Goal: Find specific page/section: Find specific page/section

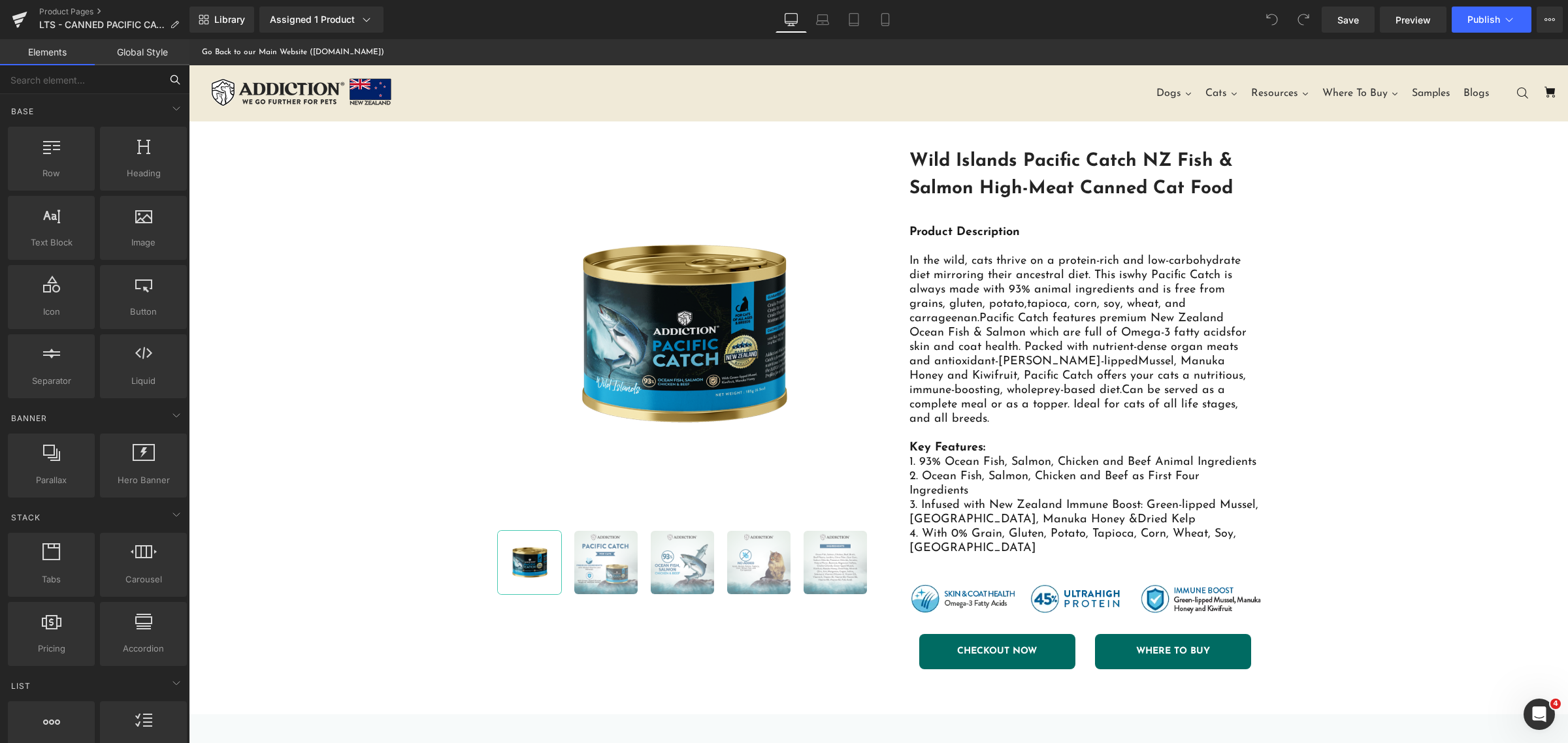
click at [125, 87] on input "text" at bounding box center [80, 80] width 161 height 29
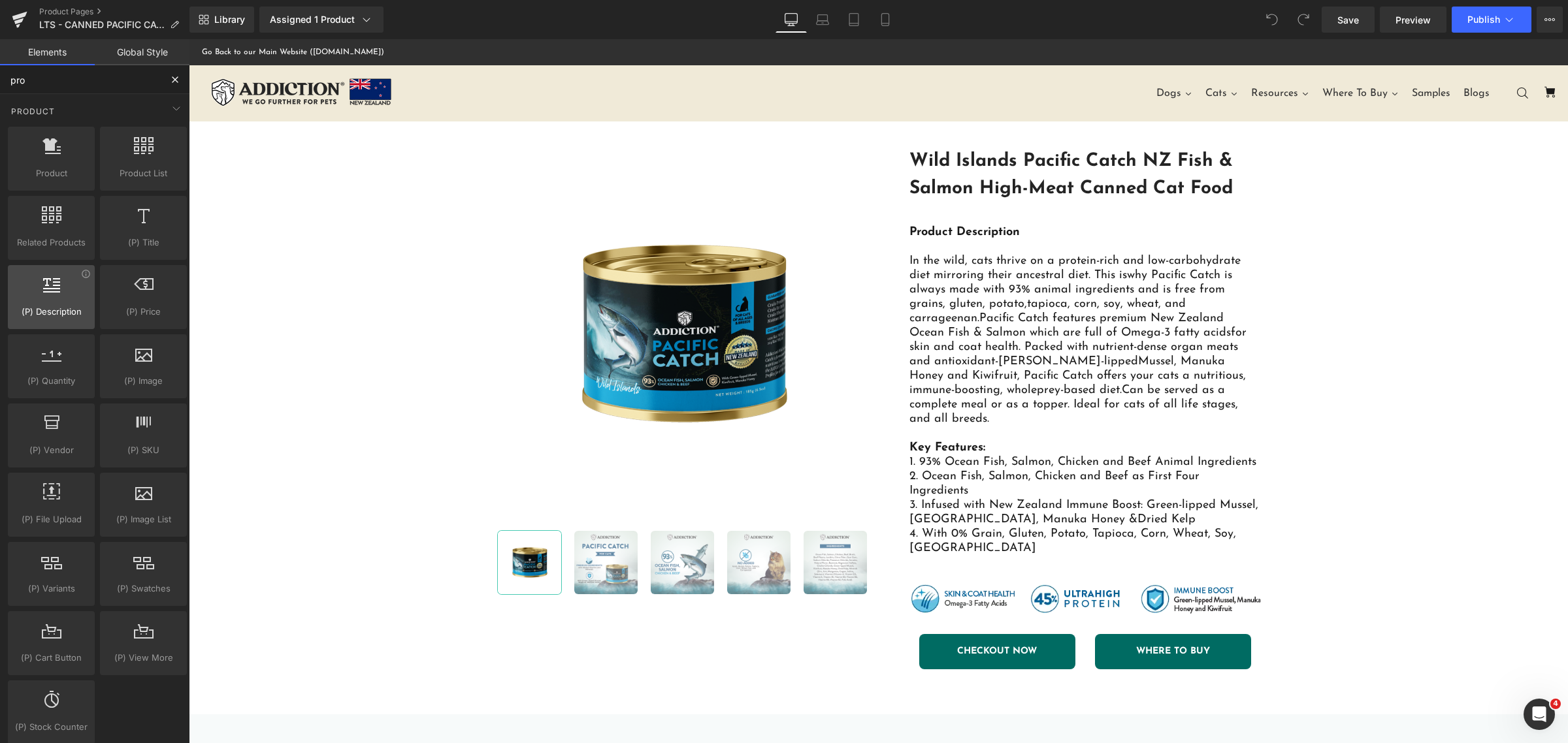
click at [71, 306] on span "(P) Description" at bounding box center [51, 312] width 79 height 14
type input "pro"
click at [30, 299] on div at bounding box center [51, 290] width 79 height 30
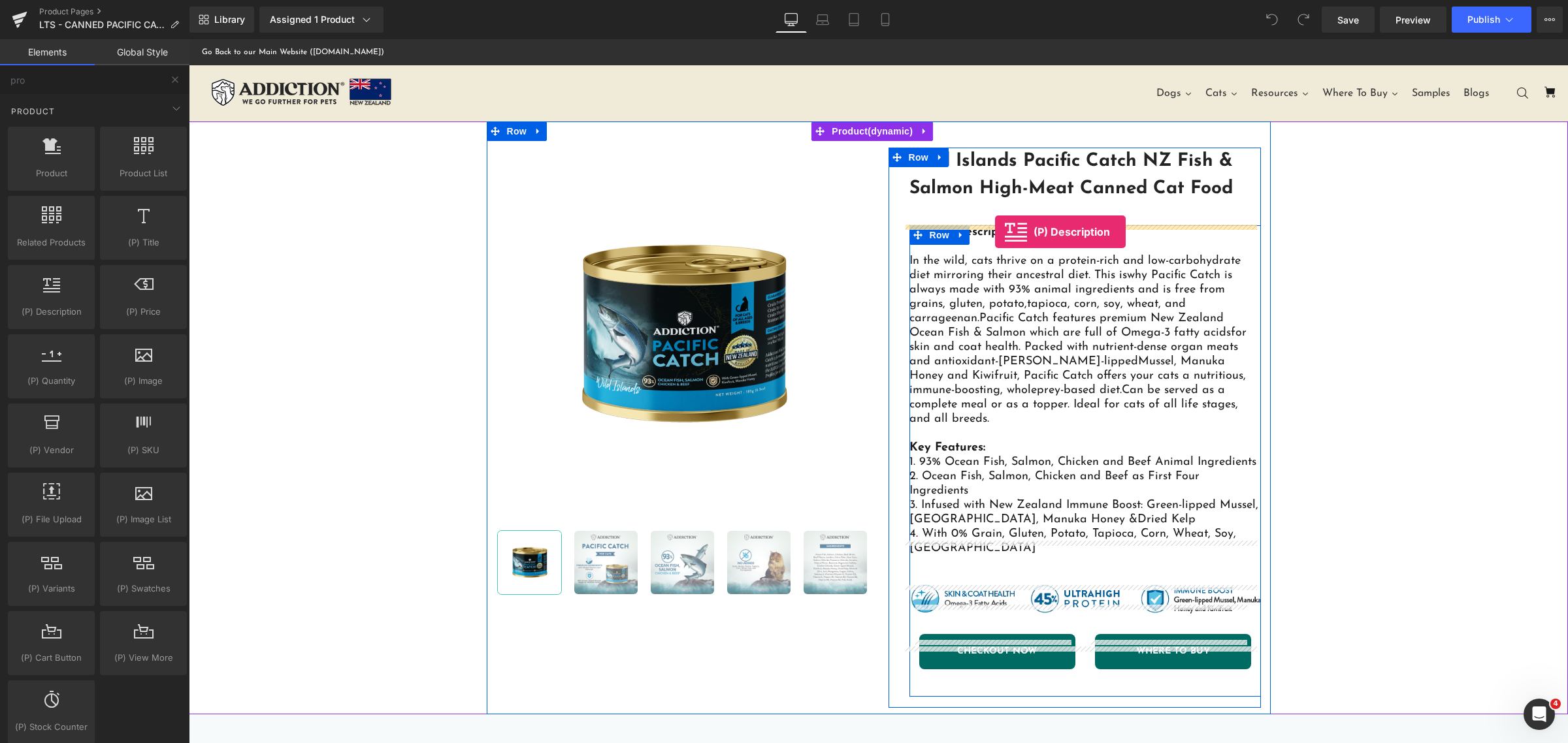
drag, startPoint x: 248, startPoint y: 341, endPoint x: 995, endPoint y: 232, distance: 754.9
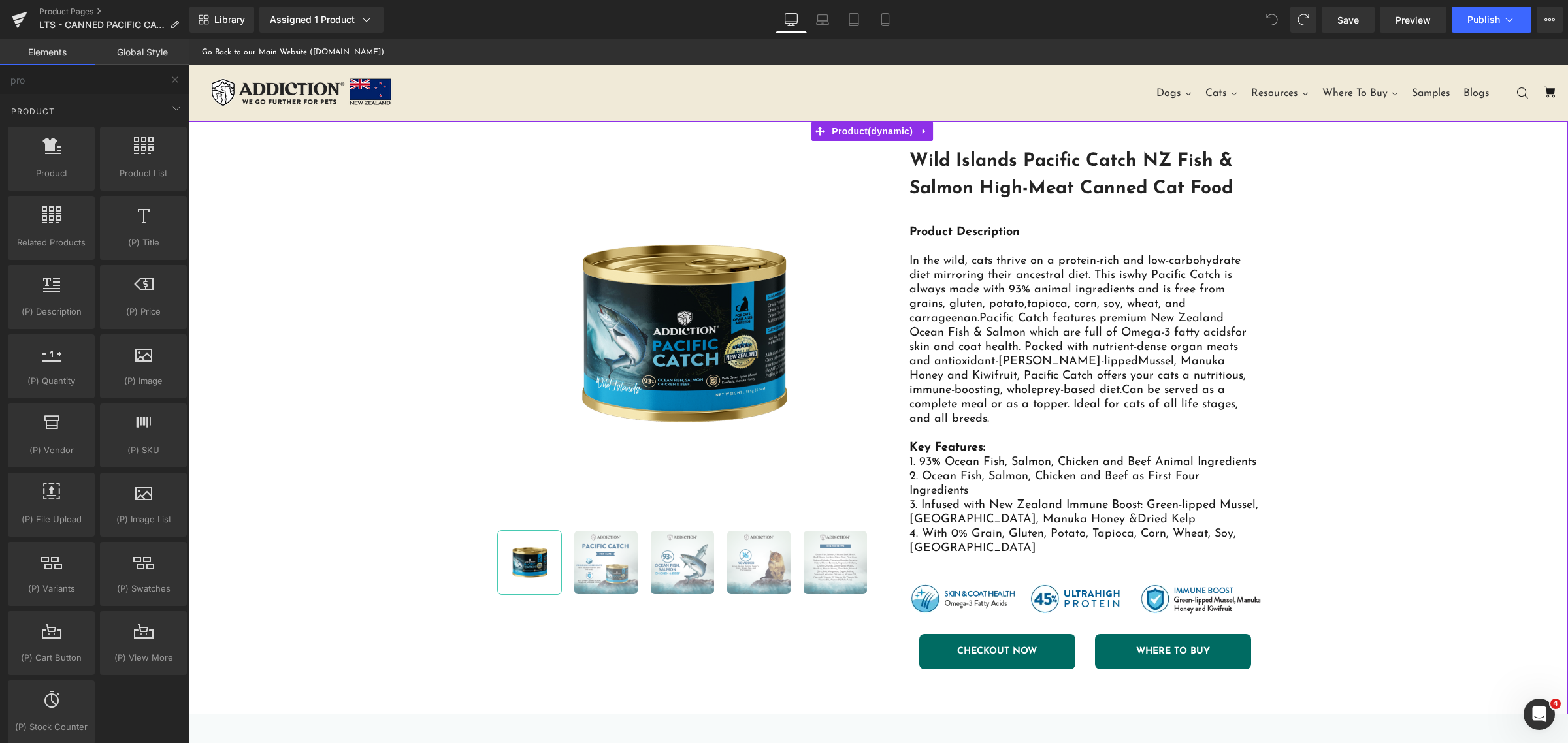
click at [1438, 292] on div "(P) Image ‹" at bounding box center [878, 418] width 1379 height 593
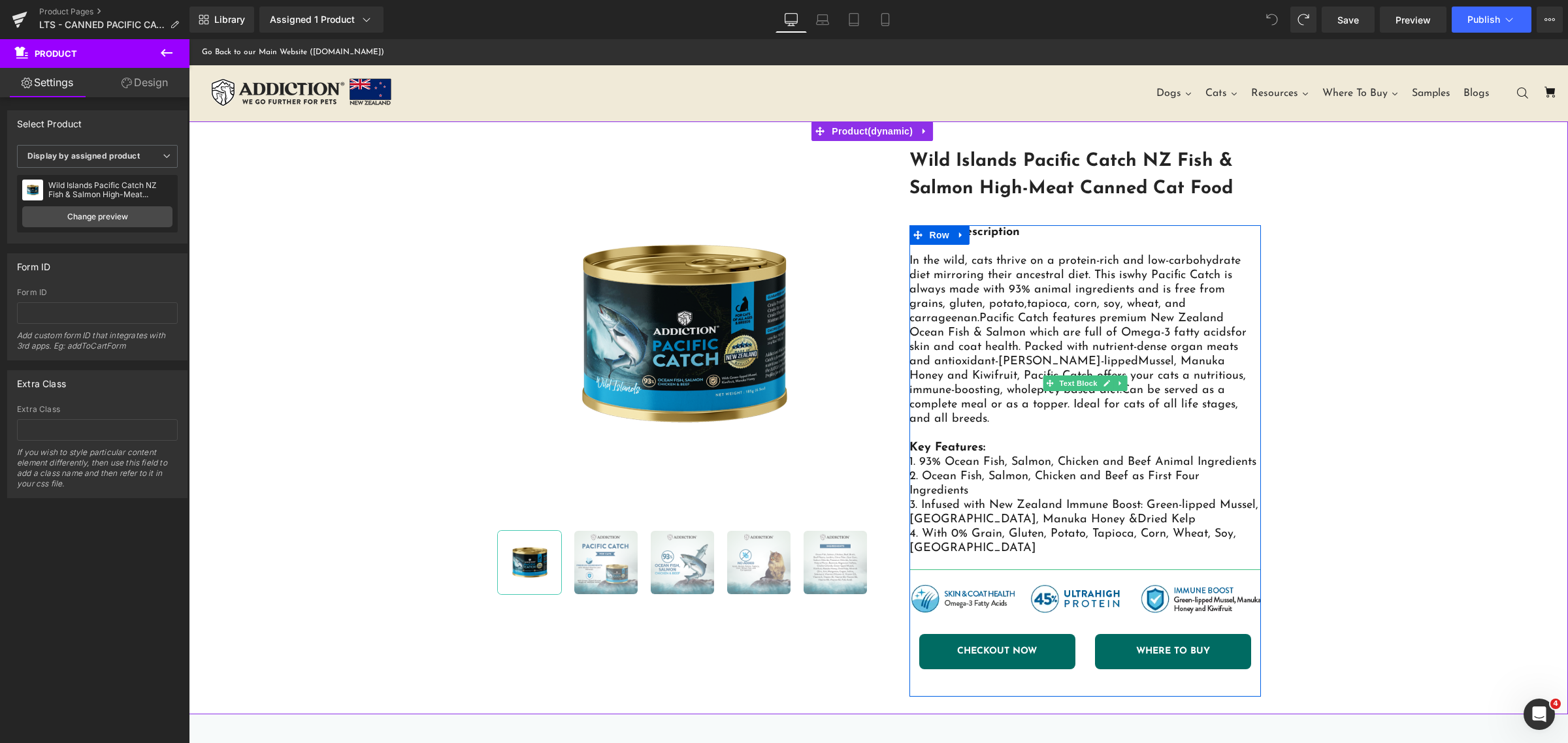
click at [1079, 256] on p "In the wild, cats thrive on a protein-rich and low-carbohydrate diet mirroring …" at bounding box center [1085, 340] width 351 height 172
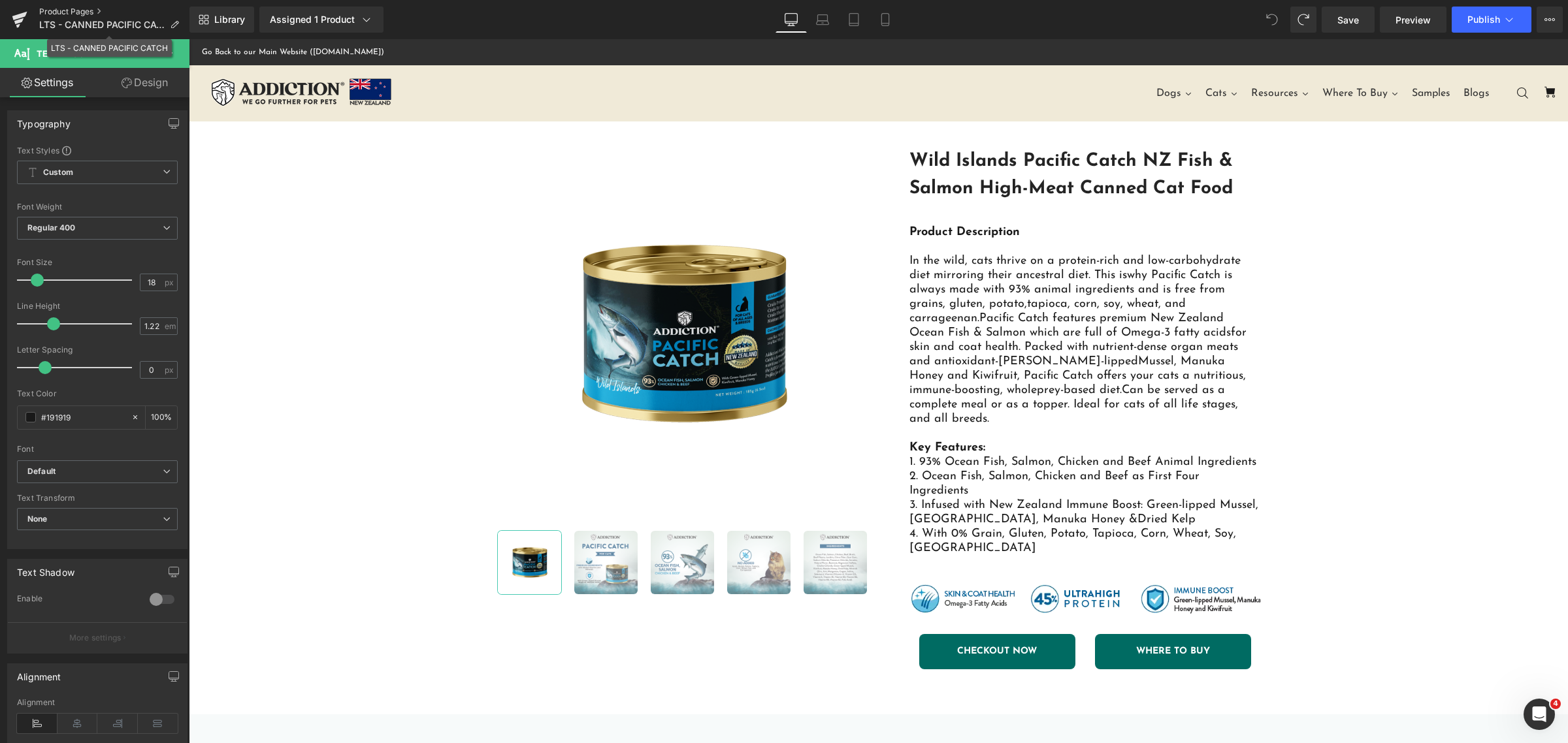
drag, startPoint x: 106, startPoint y: 17, endPoint x: 86, endPoint y: 6, distance: 22.8
drag, startPoint x: 86, startPoint y: 11, endPoint x: 75, endPoint y: 9, distance: 11.2
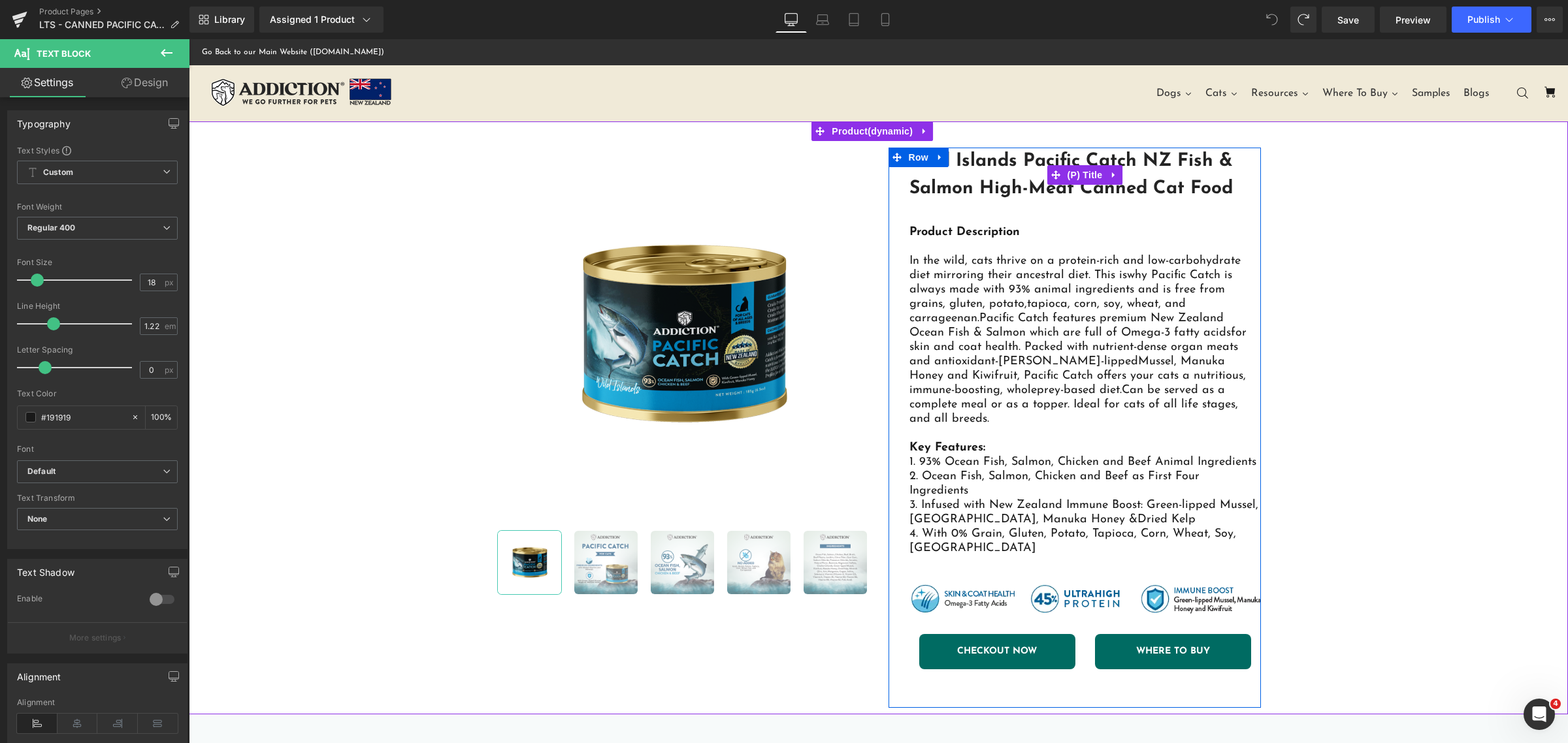
click at [1034, 194] on link "Wild Islands Pacific Catch NZ Fish & Salmon High-Meat Canned Cat Food" at bounding box center [1085, 175] width 351 height 55
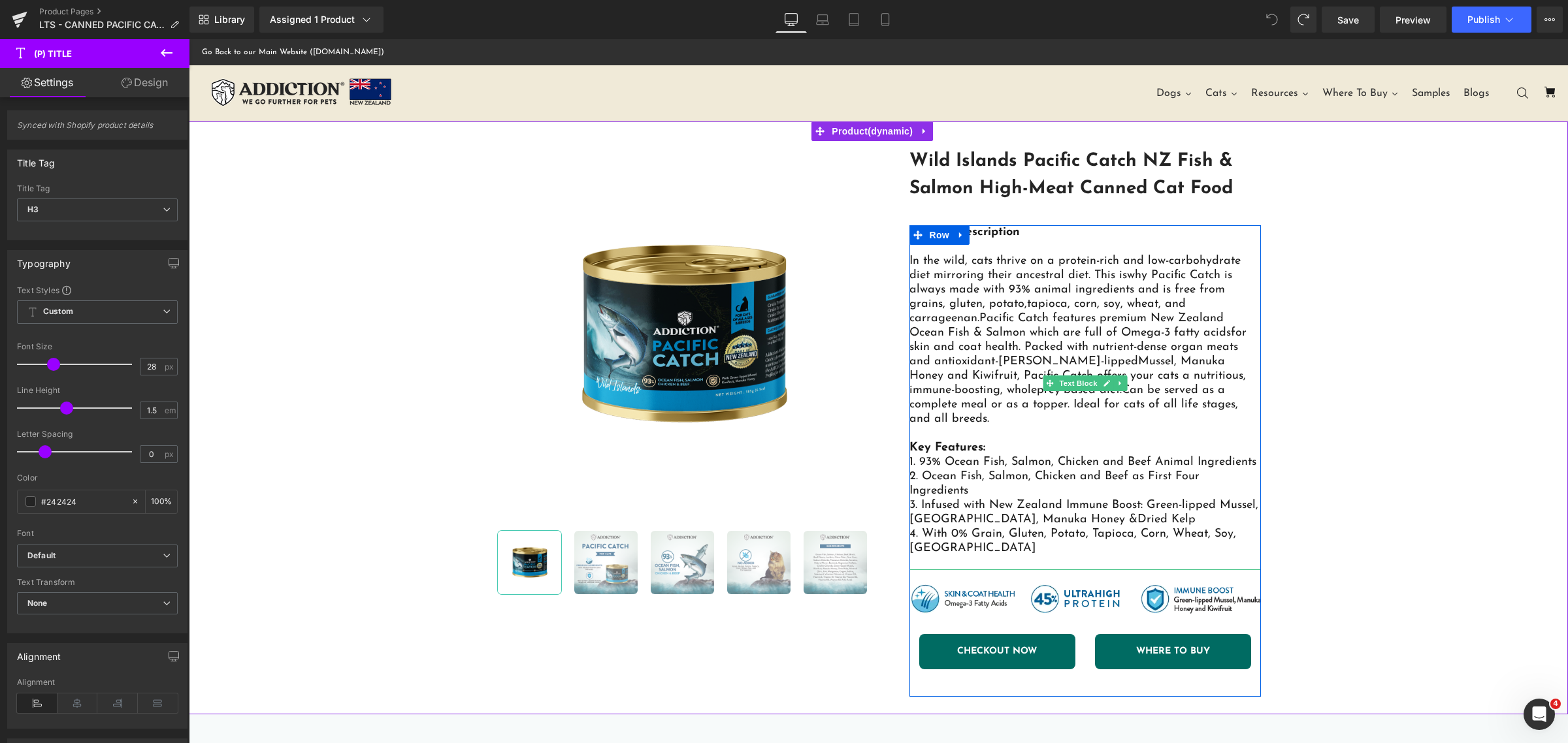
click at [1022, 255] on p "In the wild, cats thrive on a protein-rich and low-carbohydrate diet mirroring …" at bounding box center [1085, 340] width 351 height 172
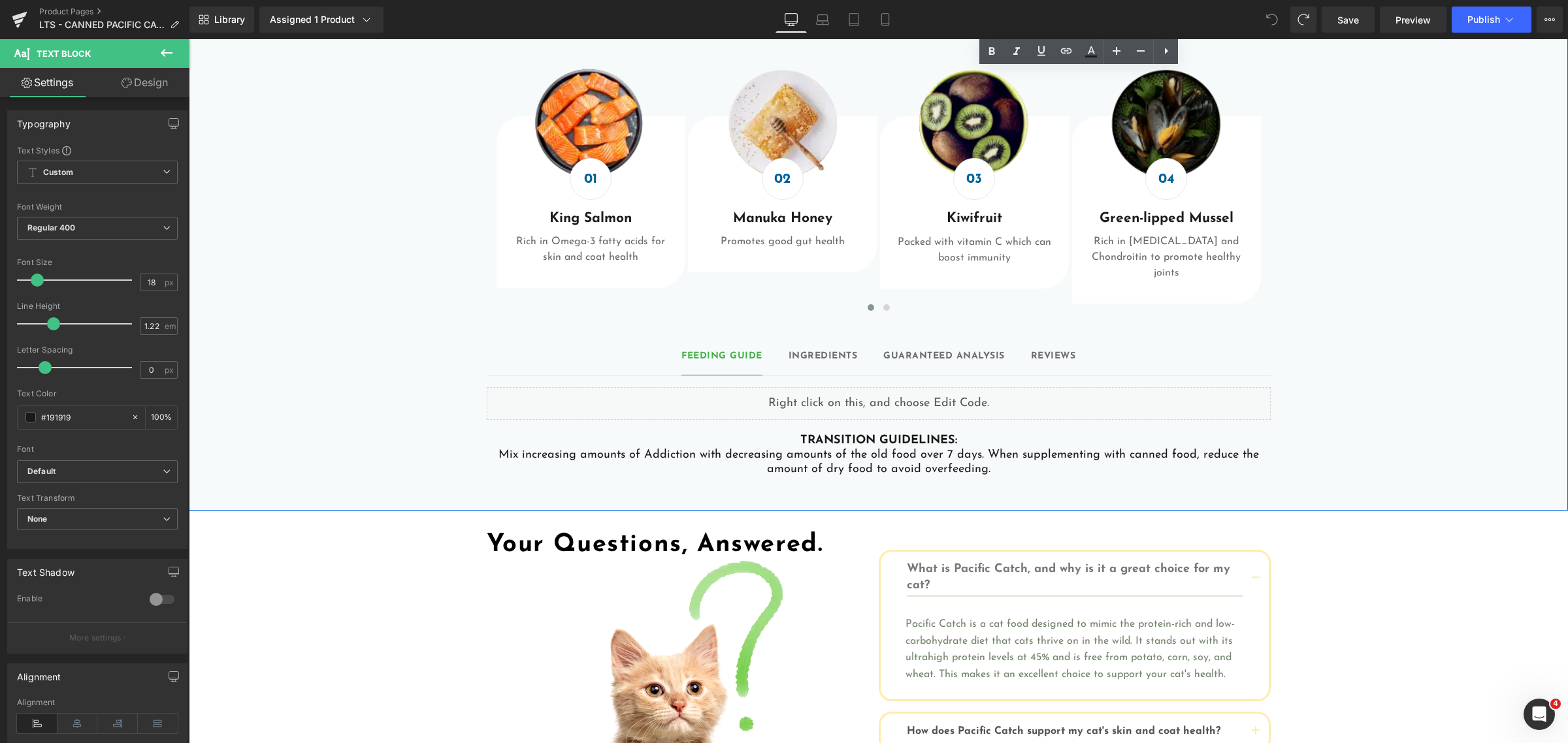
scroll to position [653, 0]
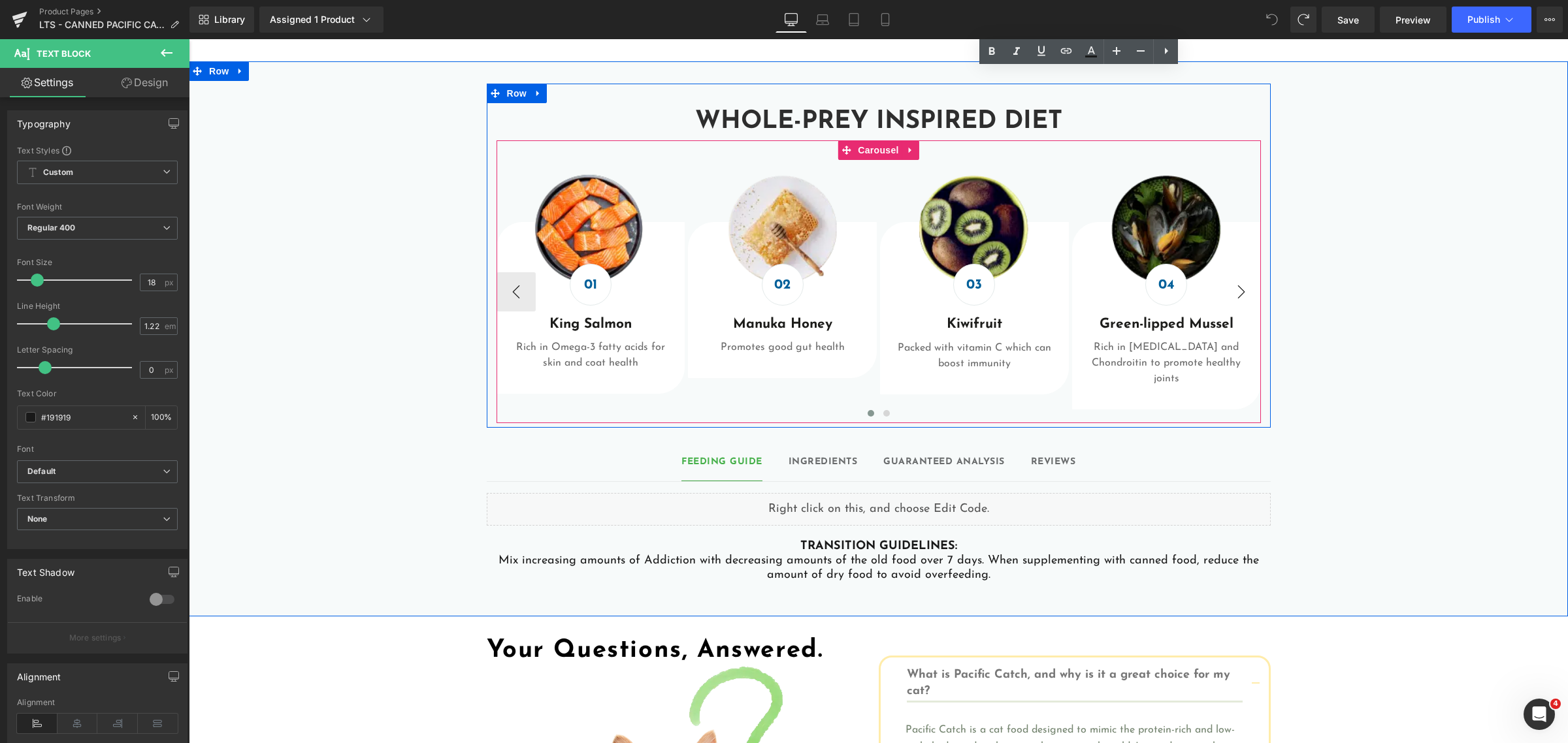
click at [1224, 272] on button "›" at bounding box center [1241, 292] width 39 height 39
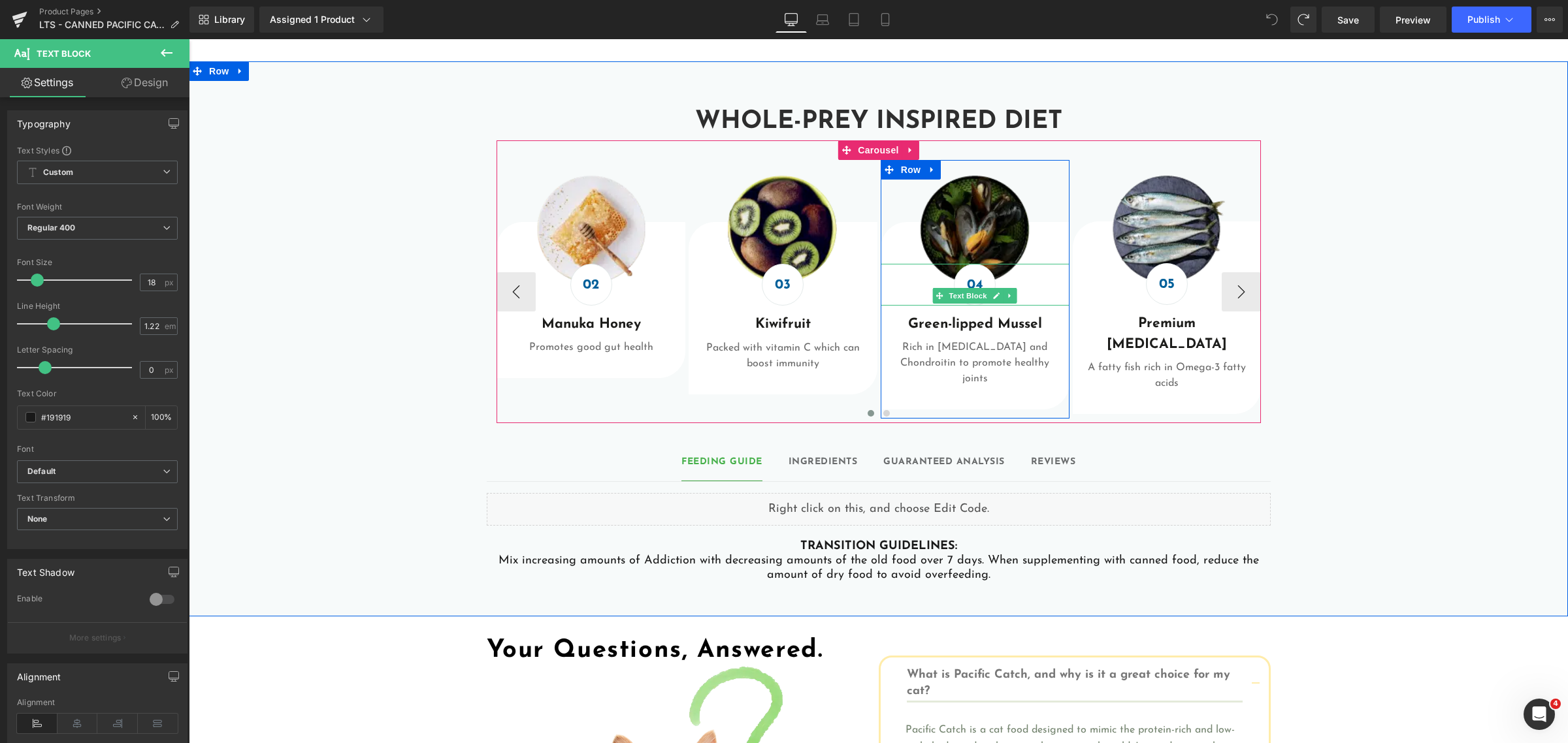
click at [969, 278] on strong "04" at bounding box center [975, 284] width 17 height 14
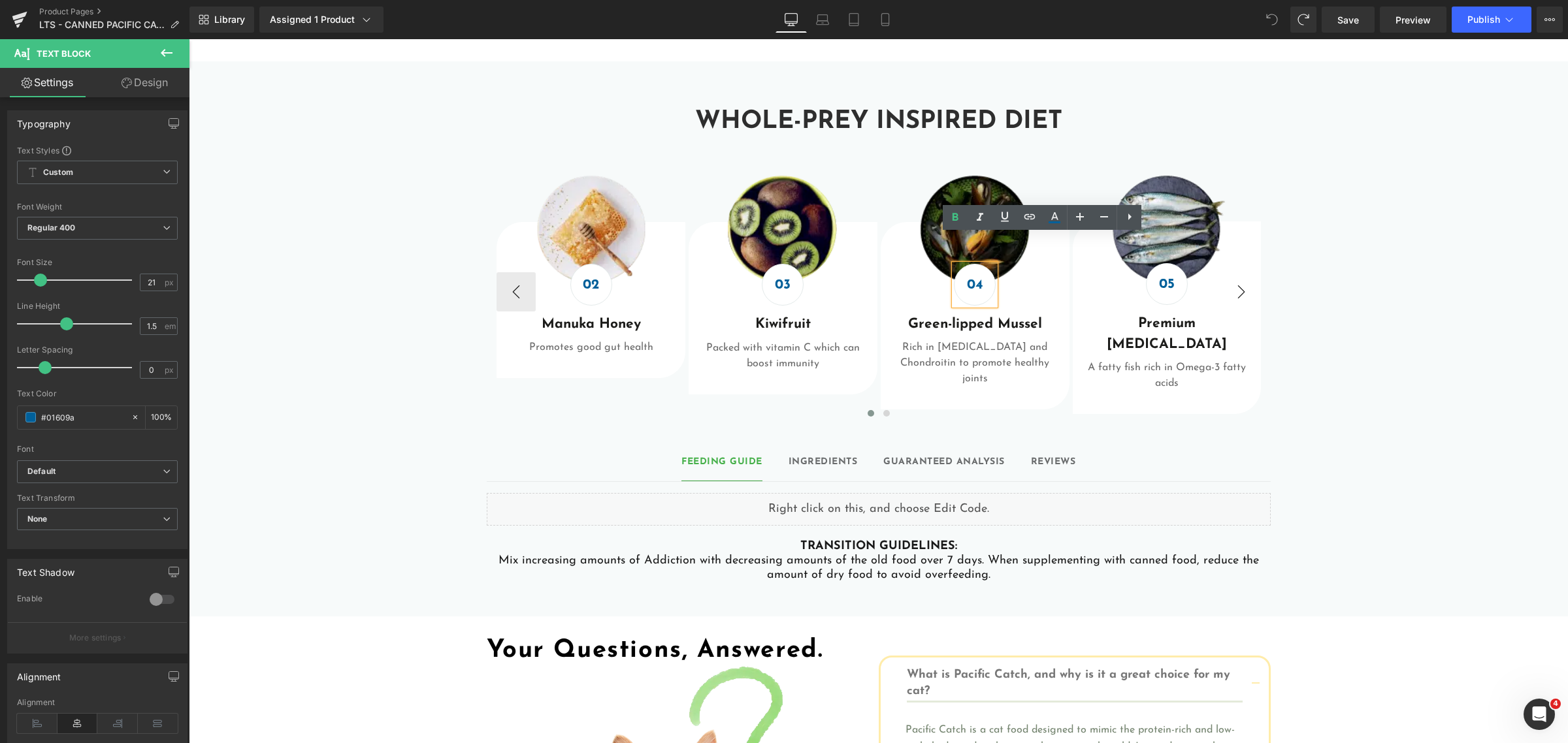
click at [1242, 272] on button "›" at bounding box center [1241, 292] width 39 height 39
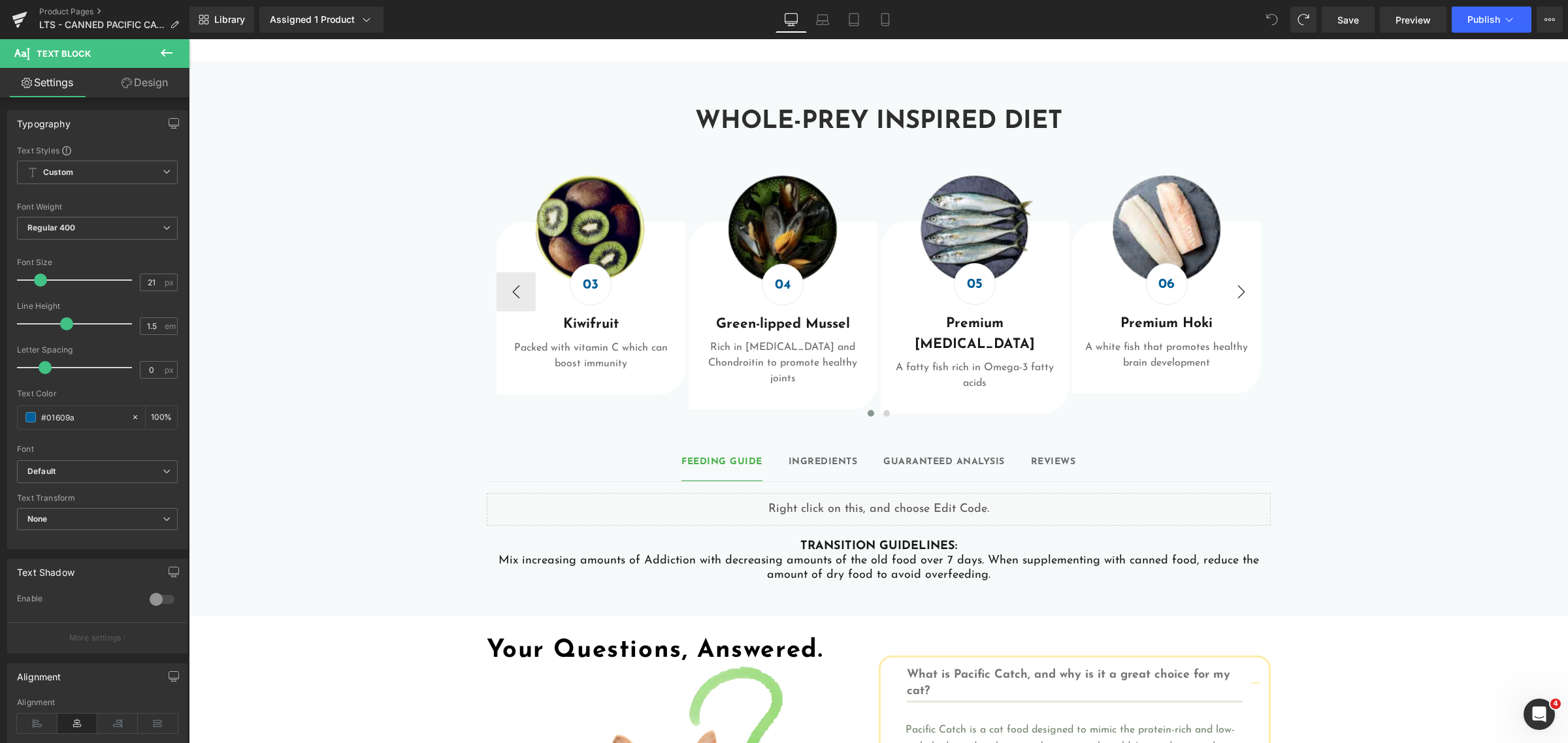
click at [1242, 272] on button "›" at bounding box center [1241, 292] width 39 height 39
